Goal: Navigation & Orientation: Go to known website

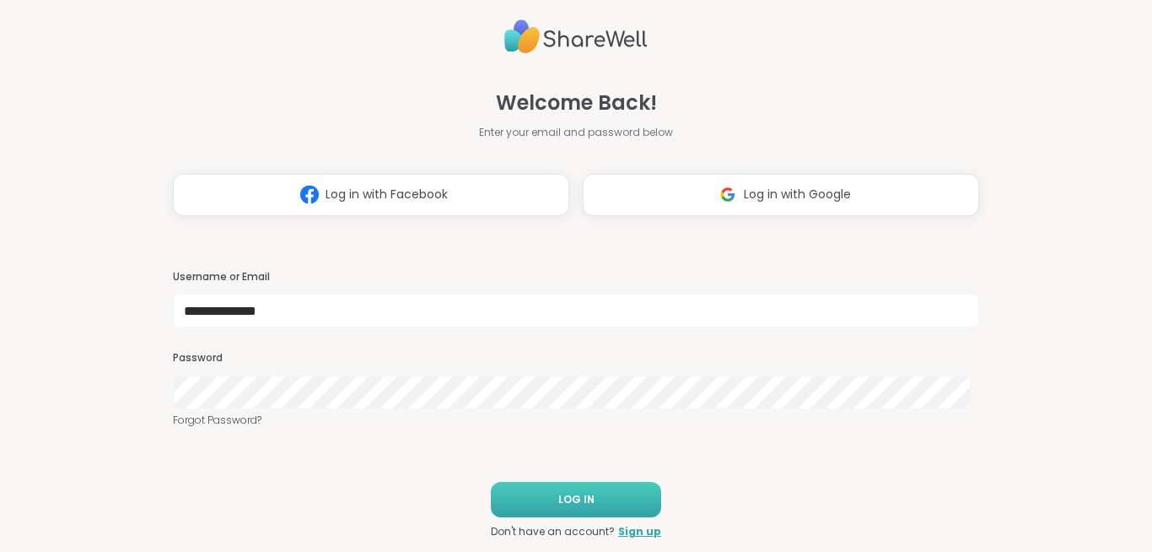
click at [573, 499] on span "LOG IN" at bounding box center [576, 499] width 36 height 15
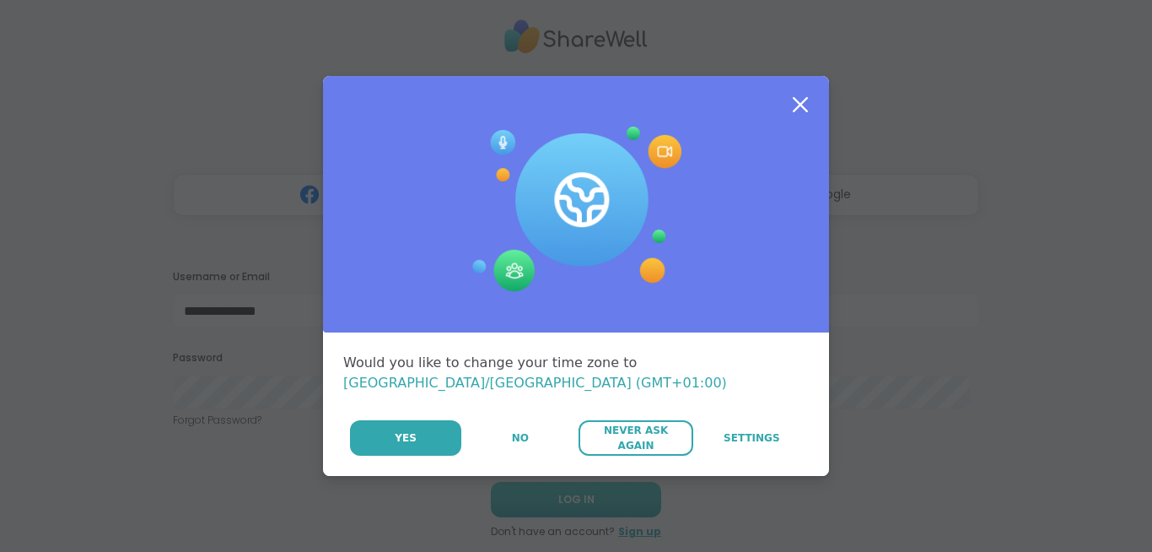
click at [636, 430] on span "Never Ask Again" at bounding box center [635, 437] width 97 height 30
